Goal: Transaction & Acquisition: Purchase product/service

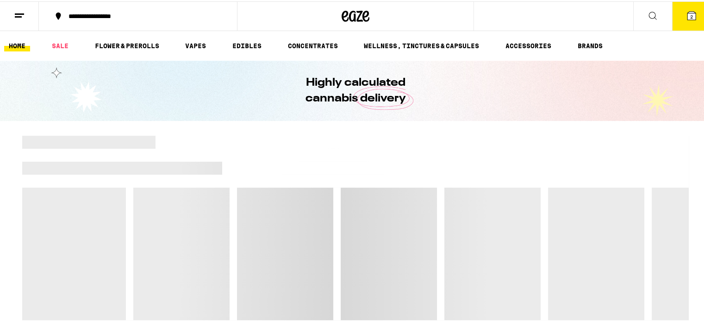
click at [697, 16] on button "2" at bounding box center [691, 14] width 39 height 29
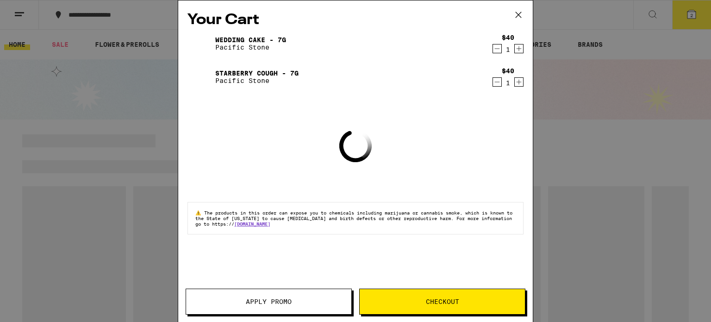
click at [497, 86] on icon "Decrement" at bounding box center [497, 81] width 8 height 11
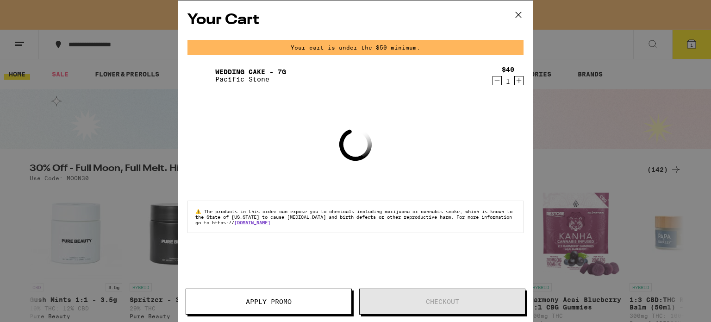
click at [496, 83] on icon "Decrement" at bounding box center [497, 80] width 8 height 11
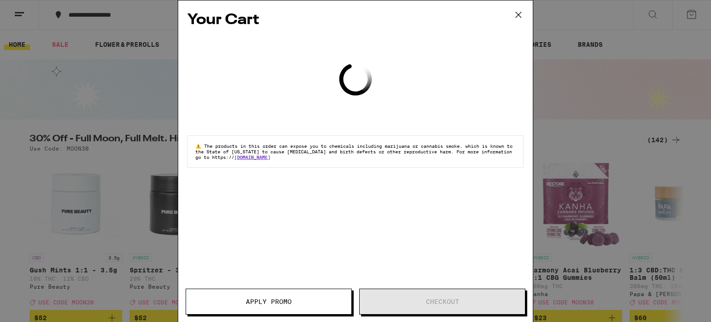
click at [519, 15] on icon at bounding box center [519, 15] width 14 height 14
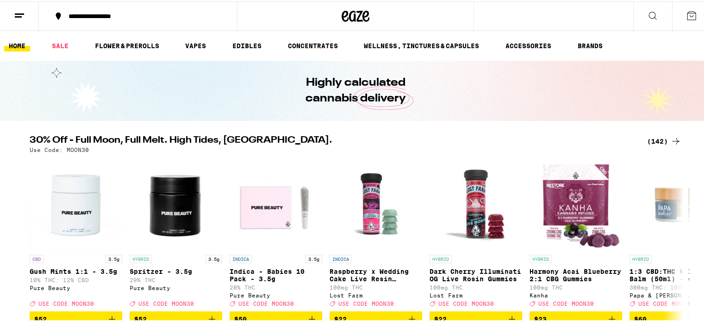
click at [656, 142] on div "Your Cart Loading ⚠️ The products in this order can expose you to chemicals inc…" at bounding box center [355, 161] width 711 height 322
click at [656, 142] on div "(142)" at bounding box center [664, 139] width 34 height 11
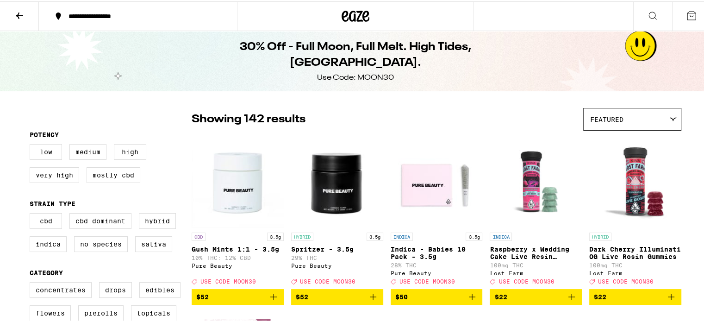
click at [642, 116] on div "Featured" at bounding box center [632, 118] width 97 height 22
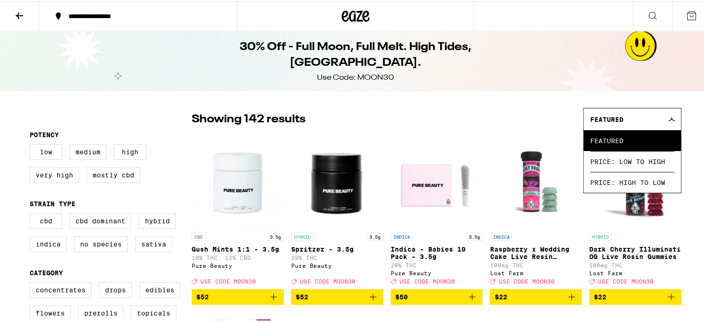
click at [642, 116] on div "Featured" at bounding box center [632, 118] width 97 height 22
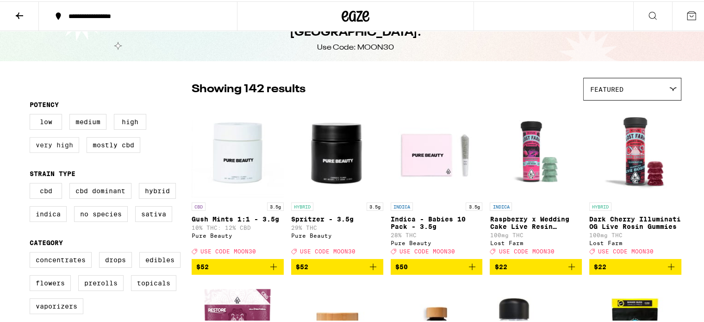
scroll to position [46, 0]
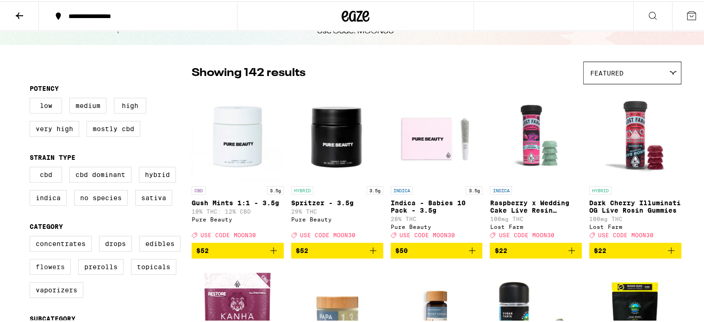
click at [48, 266] on label "Flowers" at bounding box center [50, 265] width 41 height 16
click at [32, 236] on input "Flowers" at bounding box center [31, 236] width 0 height 0
checkbox input "true"
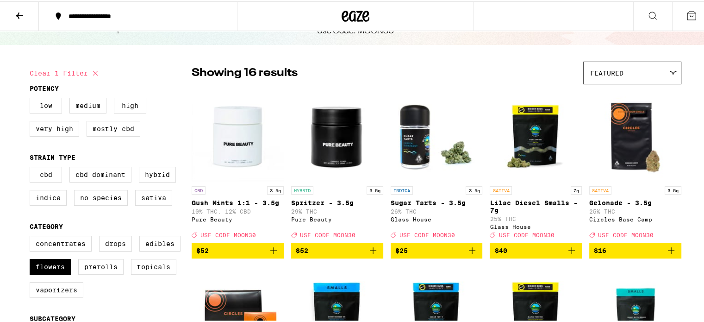
click at [609, 79] on div "Featured" at bounding box center [632, 72] width 97 height 22
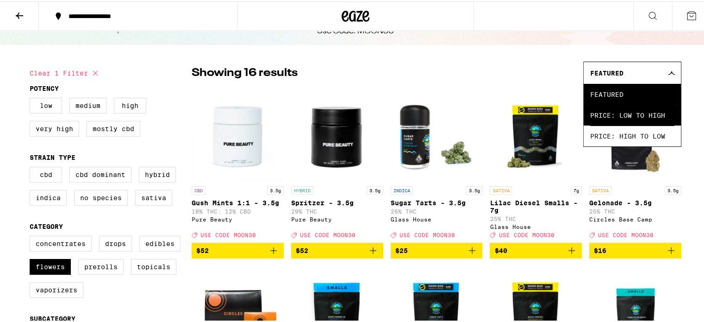
click at [621, 116] on span "Price: Low to High" at bounding box center [632, 113] width 84 height 21
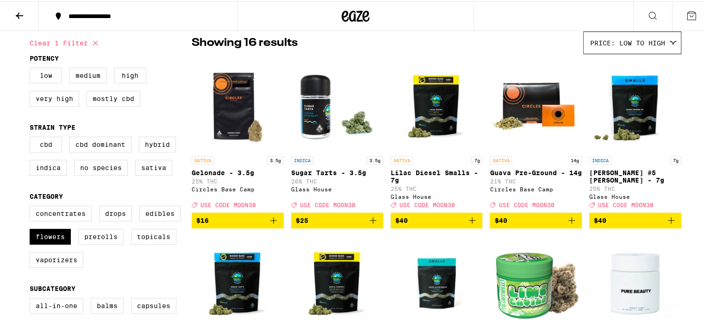
scroll to position [93, 0]
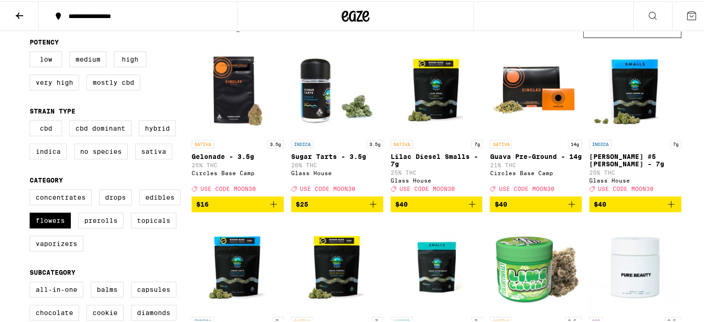
click at [270, 206] on icon "Add to bag" at bounding box center [273, 203] width 6 height 6
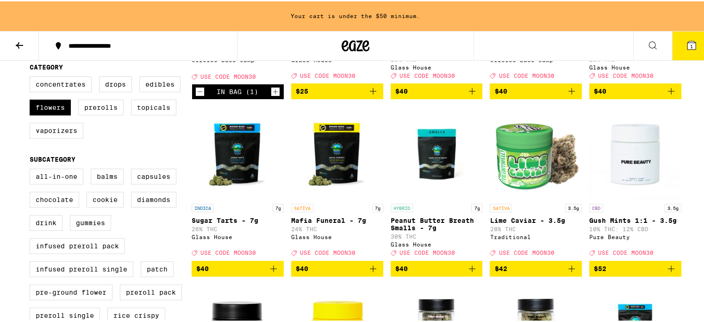
scroll to position [261, 0]
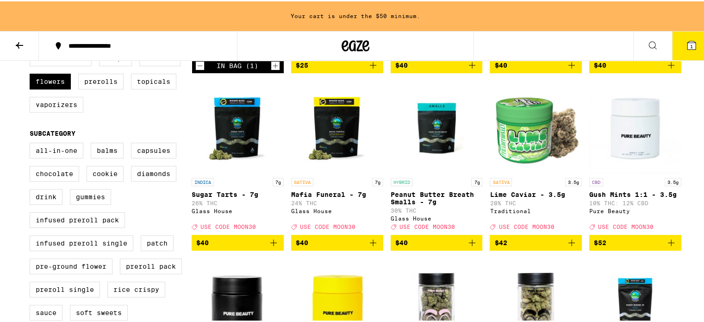
click at [270, 244] on icon "Add to bag" at bounding box center [273, 241] width 6 height 6
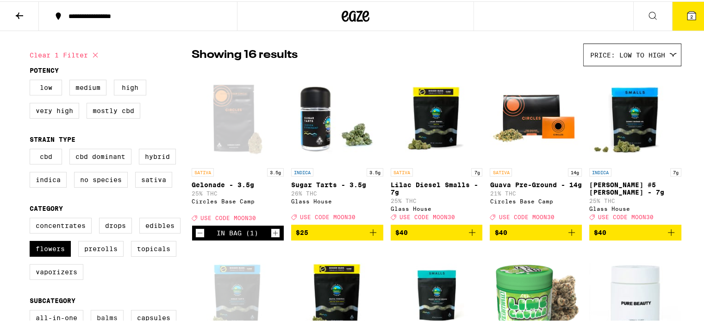
scroll to position [139, 0]
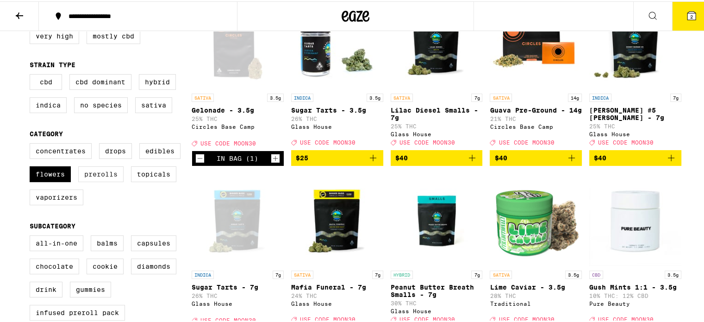
click at [104, 181] on label "Prerolls" at bounding box center [100, 173] width 45 height 16
click at [32, 144] on input "Prerolls" at bounding box center [31, 143] width 0 height 0
checkbox input "true"
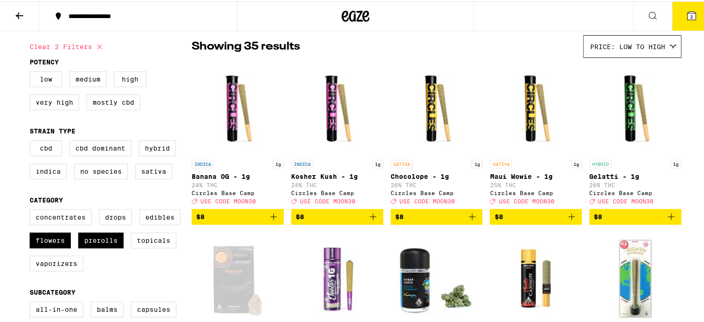
scroll to position [185, 0]
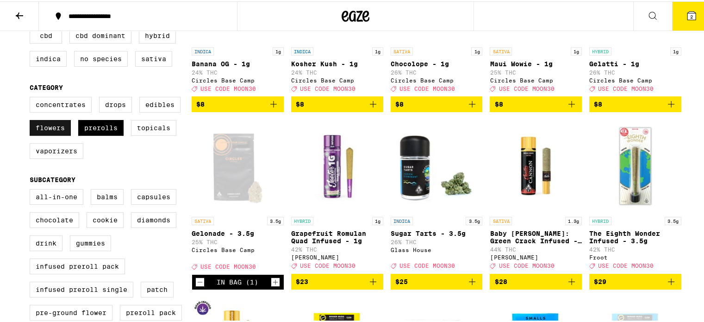
click at [31, 134] on label "Flowers" at bounding box center [50, 127] width 41 height 16
click at [31, 97] on input "Flowers" at bounding box center [31, 97] width 0 height 0
checkbox input "false"
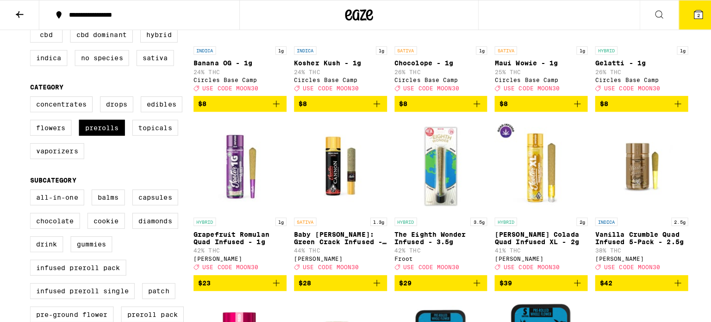
scroll to position [232, 0]
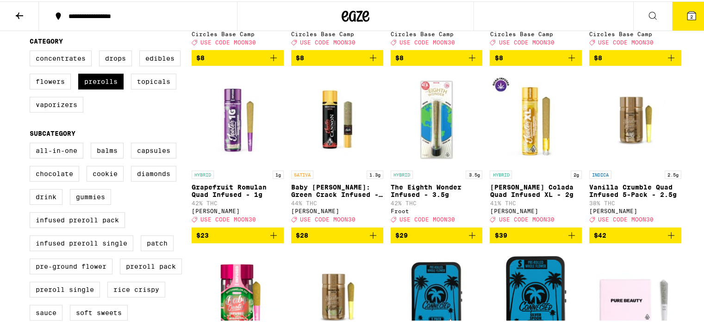
click at [469, 239] on icon "Add to bag" at bounding box center [472, 233] width 11 height 11
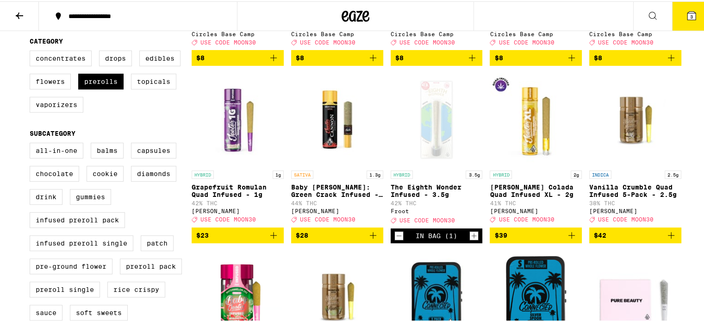
click at [688, 11] on icon at bounding box center [692, 14] width 8 height 8
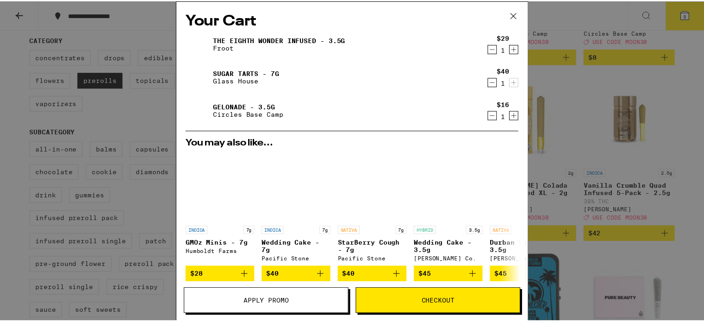
scroll to position [128, 0]
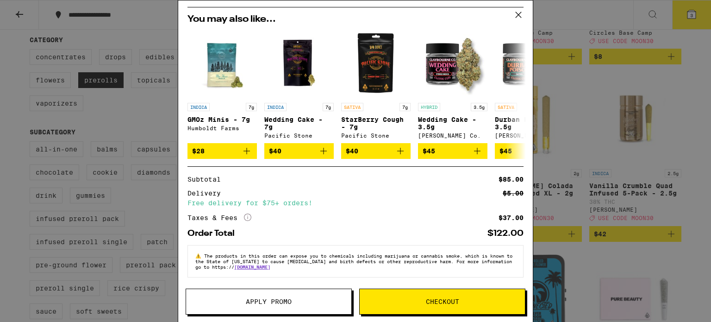
click at [270, 301] on span "Apply Promo" at bounding box center [269, 301] width 46 height 6
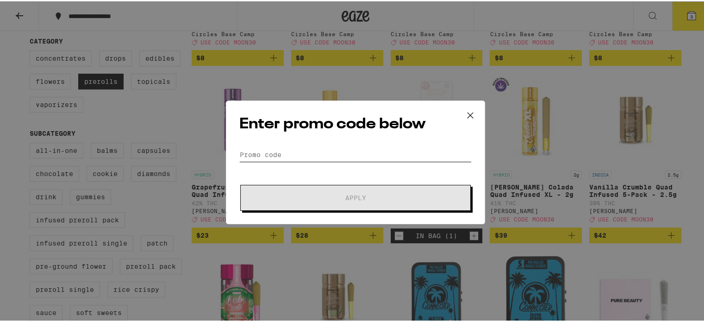
click at [313, 149] on input "Promo Code" at bounding box center [355, 153] width 232 height 14
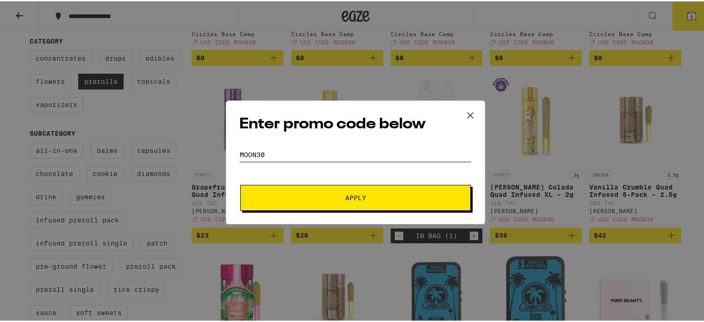
type input "moon30"
click at [240, 183] on button "Apply" at bounding box center [355, 196] width 231 height 26
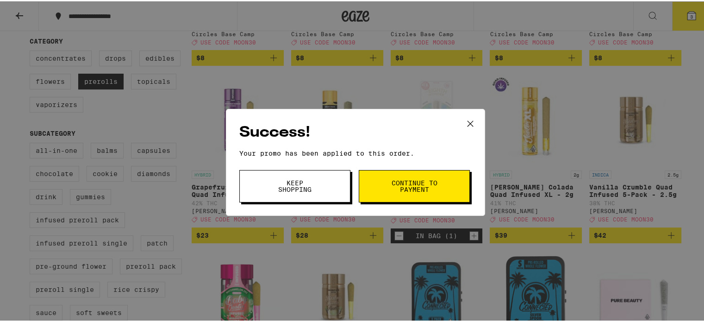
click at [414, 189] on span "Continue to payment" at bounding box center [414, 184] width 47 height 13
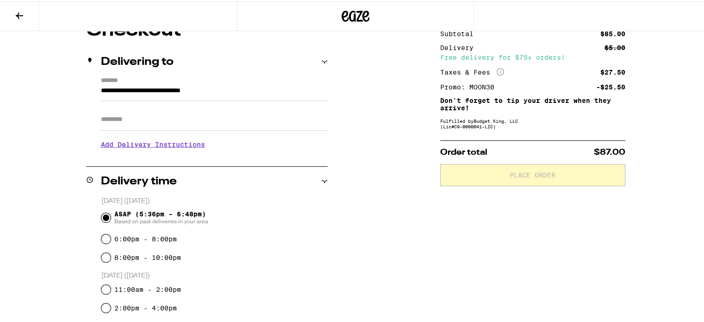
scroll to position [93, 0]
click at [168, 117] on input "Apt/Suite" at bounding box center [214, 118] width 227 height 22
type input "***"
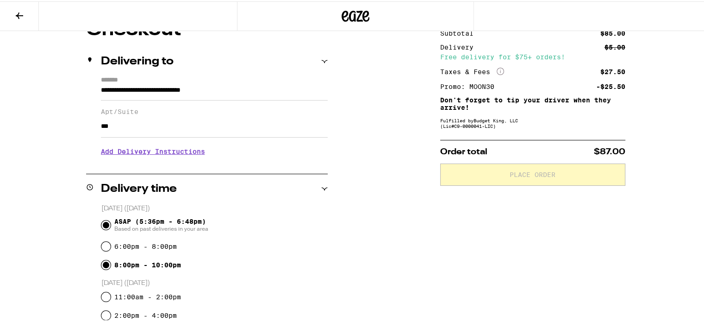
click at [103, 265] on input "8:00pm - 10:00pm" at bounding box center [105, 263] width 9 height 9
radio input "true"
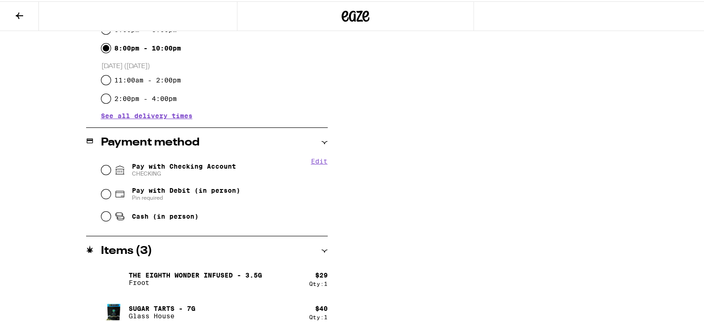
scroll to position [324, 0]
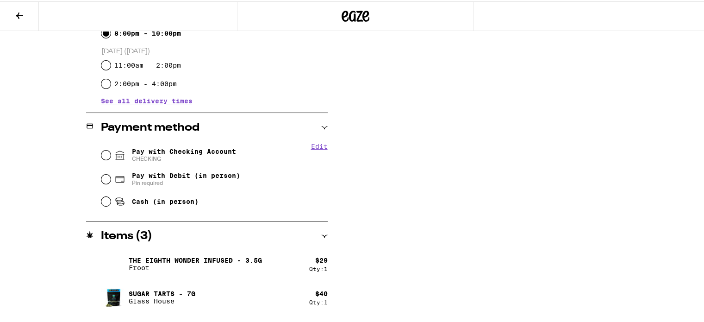
click at [110, 161] on div "Pay with Checking Account CHECKING" at bounding box center [214, 154] width 226 height 24
click at [103, 156] on input "Pay with Checking Account CHECKING" at bounding box center [105, 153] width 9 height 9
radio input "true"
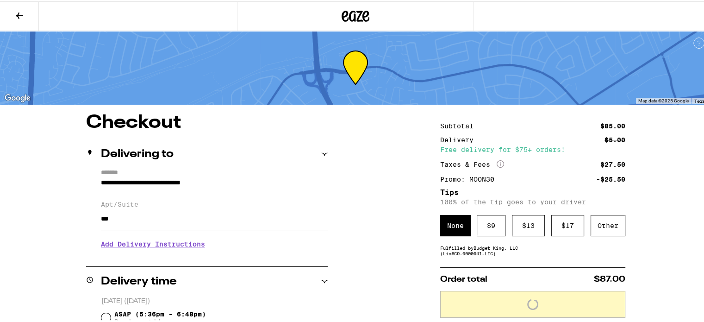
scroll to position [46, 0]
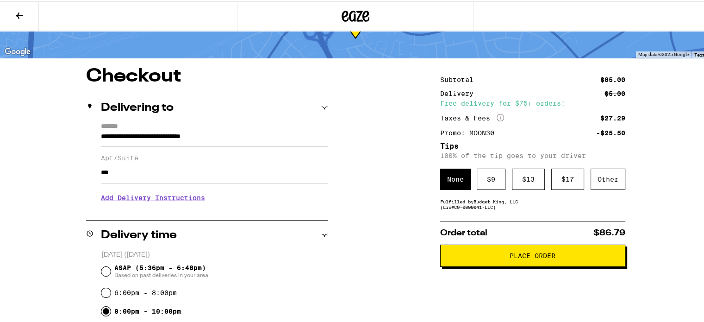
click at [172, 201] on h3 "Add Delivery Instructions" at bounding box center [214, 196] width 227 height 21
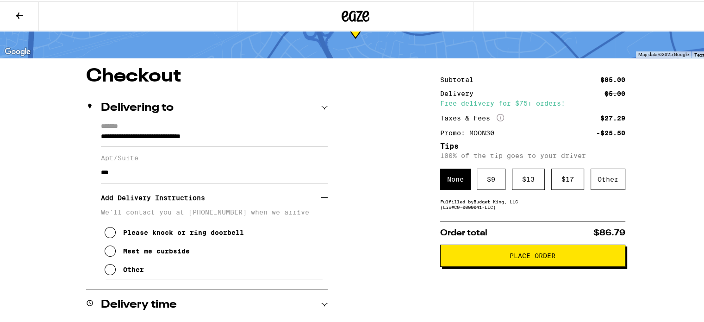
click at [131, 272] on div "Other" at bounding box center [133, 267] width 21 height 7
click at [135, 277] on button "Other" at bounding box center [124, 268] width 39 height 19
click at [137, 292] on textarea "Enter any other delivery instructions you want driver to know" at bounding box center [214, 299] width 220 height 44
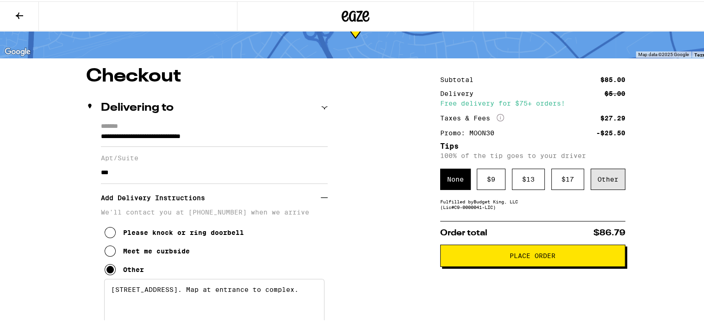
type textarea "[STREET_ADDRESS]. Map at entrance to complex."
click at [613, 182] on div "Other" at bounding box center [608, 177] width 35 height 21
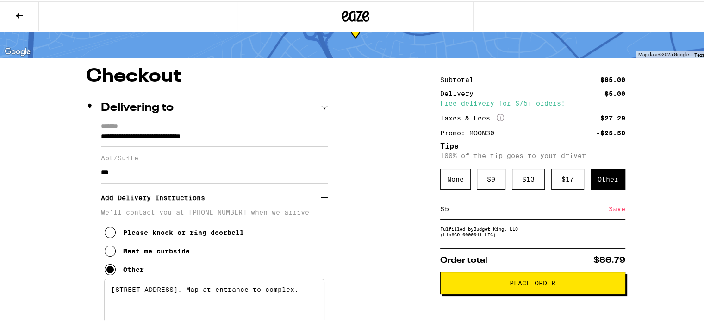
type input "5"
click at [614, 206] on div "Save" at bounding box center [617, 207] width 17 height 20
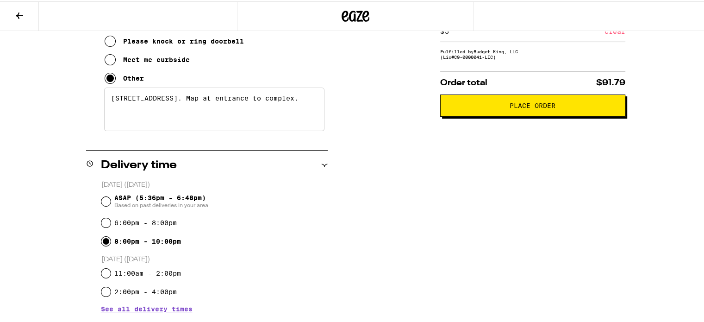
scroll to position [185, 0]
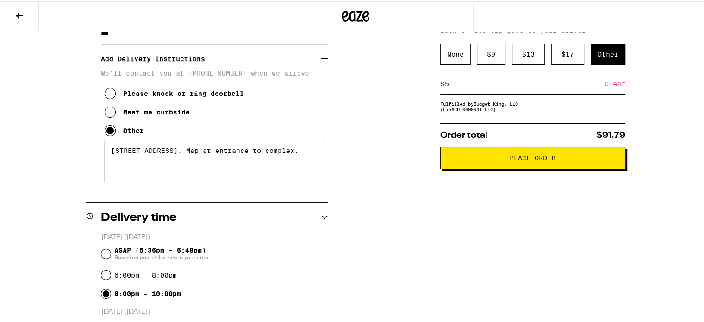
click at [579, 164] on button "Place Order" at bounding box center [532, 156] width 185 height 22
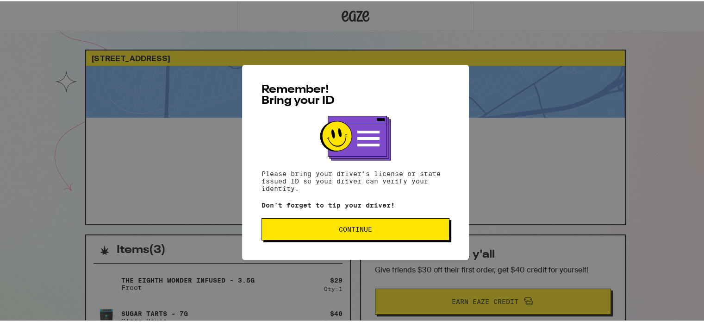
click at [385, 237] on button "Continue" at bounding box center [356, 228] width 188 height 22
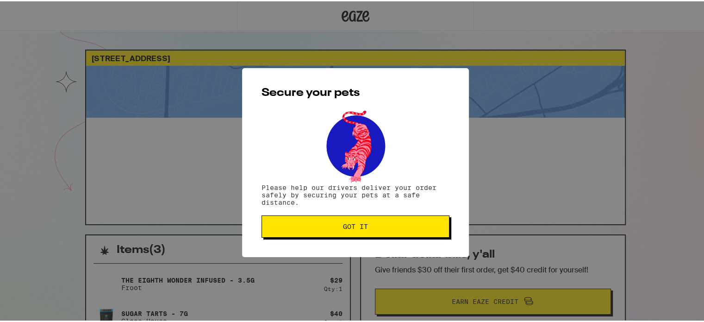
click at [385, 236] on button "Got it" at bounding box center [356, 225] width 188 height 22
